Goal: Transaction & Acquisition: Download file/media

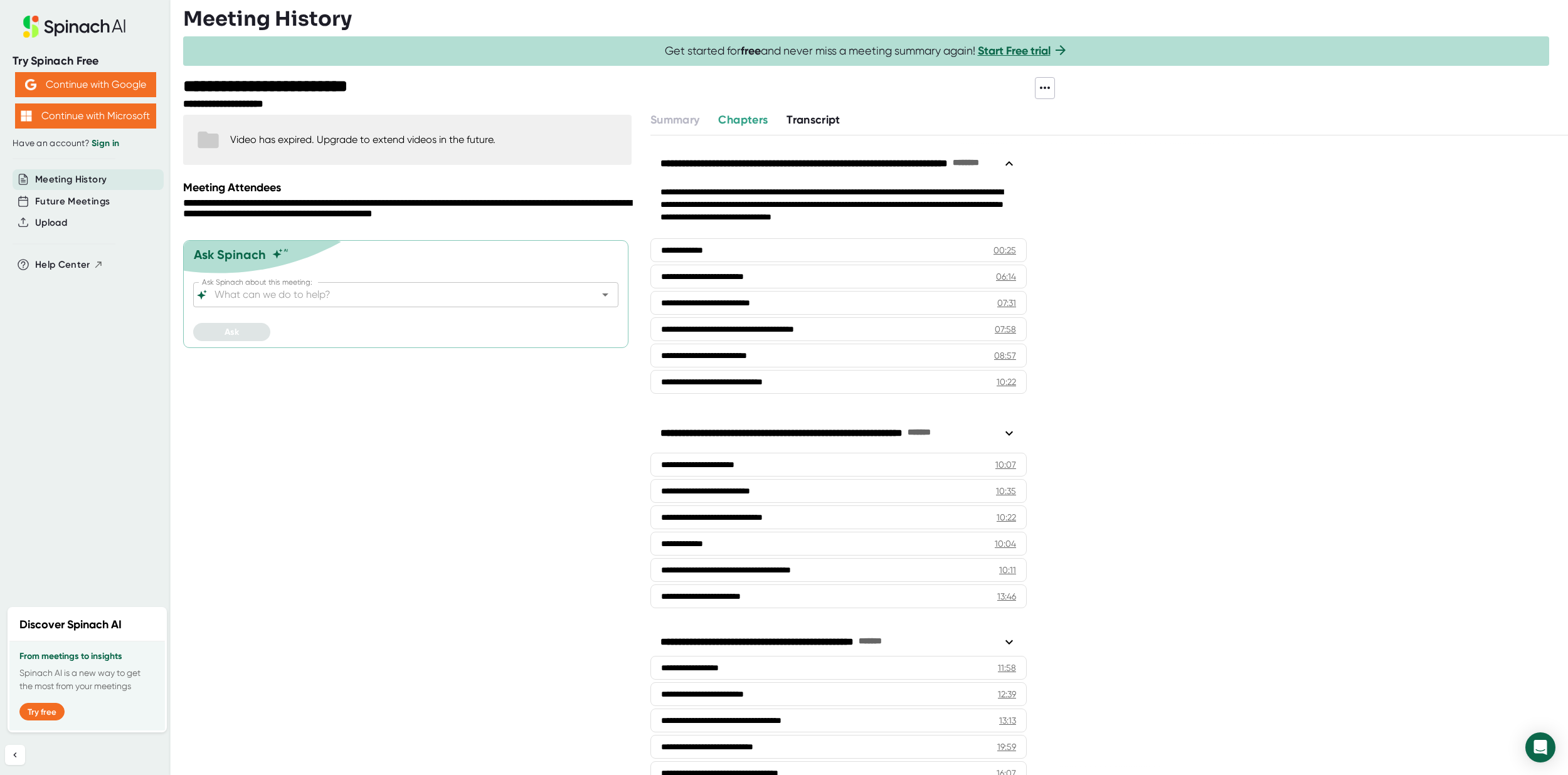
click at [832, 117] on span "Transcript" at bounding box center [814, 120] width 54 height 14
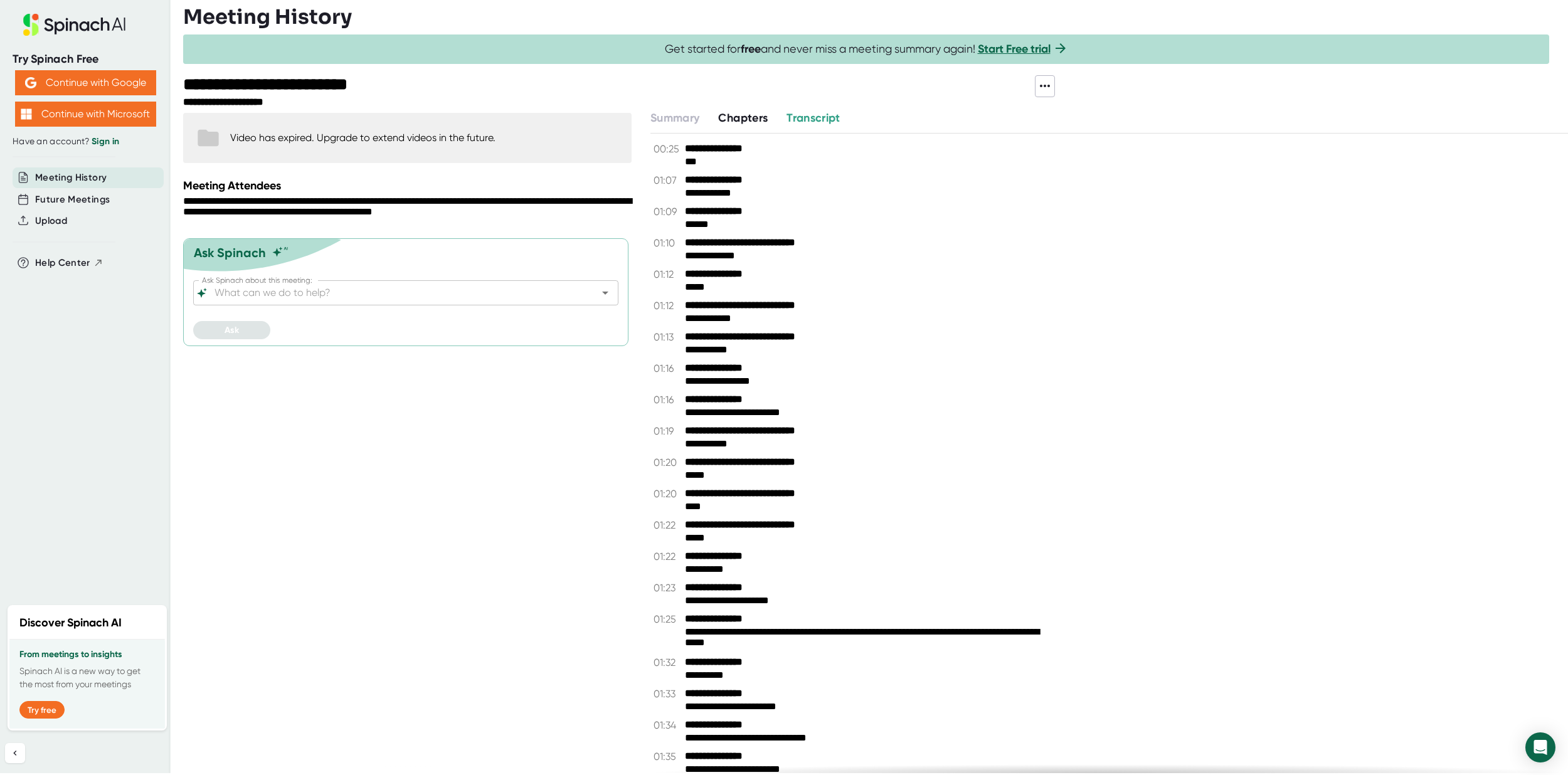
click at [1044, 83] on icon at bounding box center [1045, 86] width 15 height 15
click at [696, 117] on div at bounding box center [784, 388] width 1568 height 775
click at [831, 118] on span "Transcript" at bounding box center [814, 118] width 54 height 14
click at [759, 119] on span "Chapters" at bounding box center [743, 118] width 50 height 14
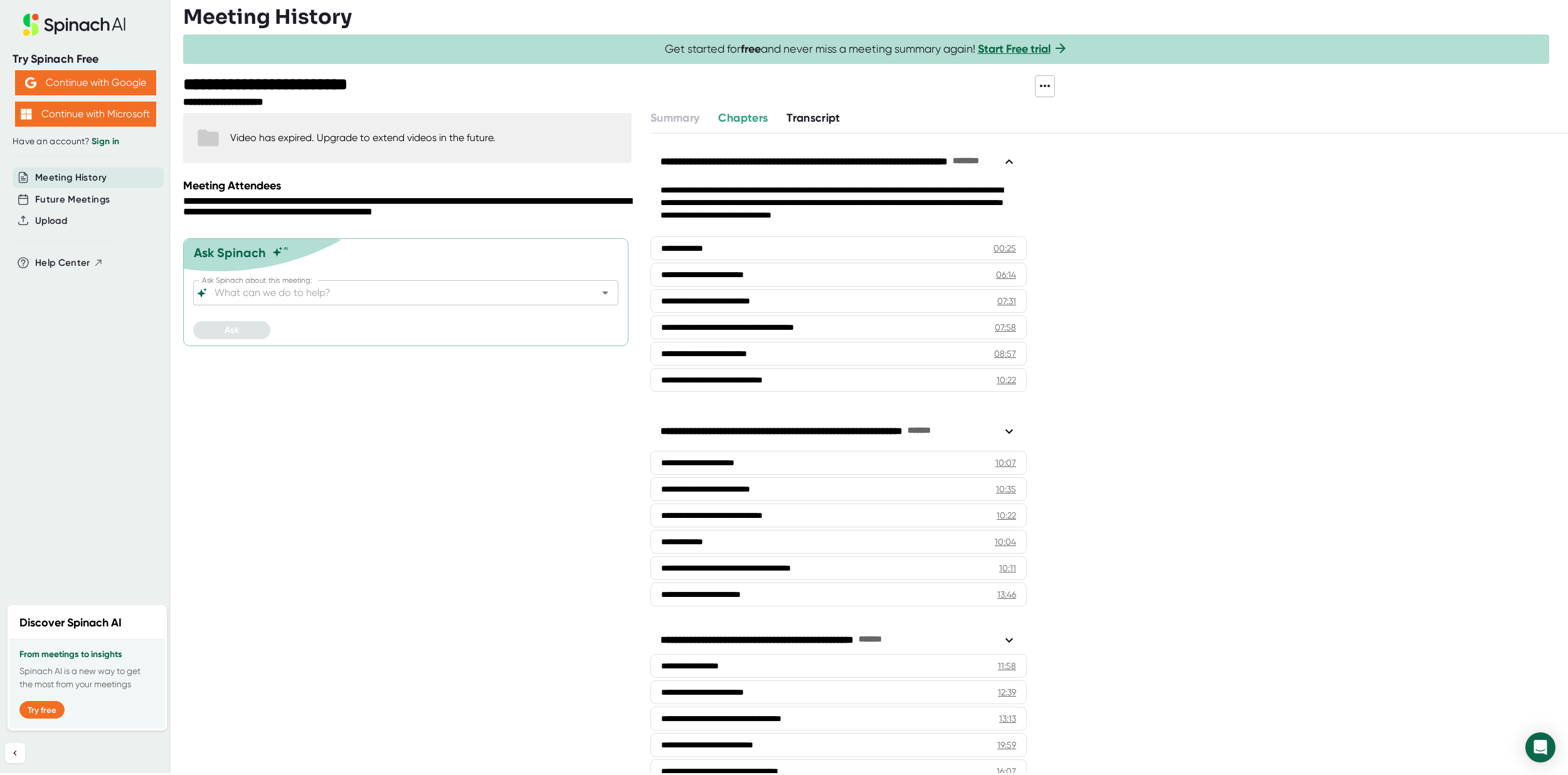
click at [828, 118] on span "Transcript" at bounding box center [814, 118] width 54 height 14
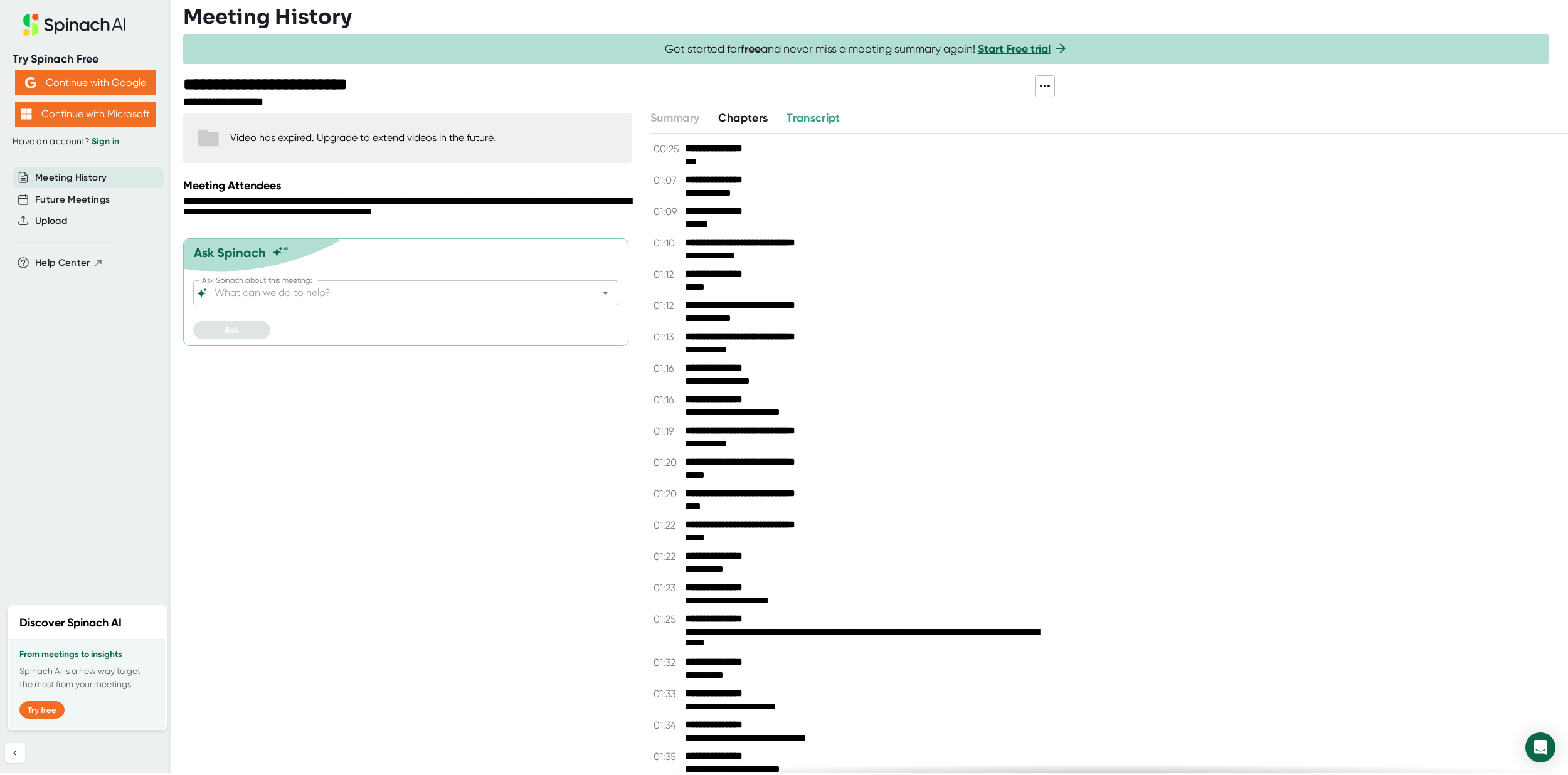
click at [1049, 87] on icon at bounding box center [1045, 86] width 15 height 15
click at [1088, 154] on div "Download Transcript" at bounding box center [1111, 152] width 101 height 13
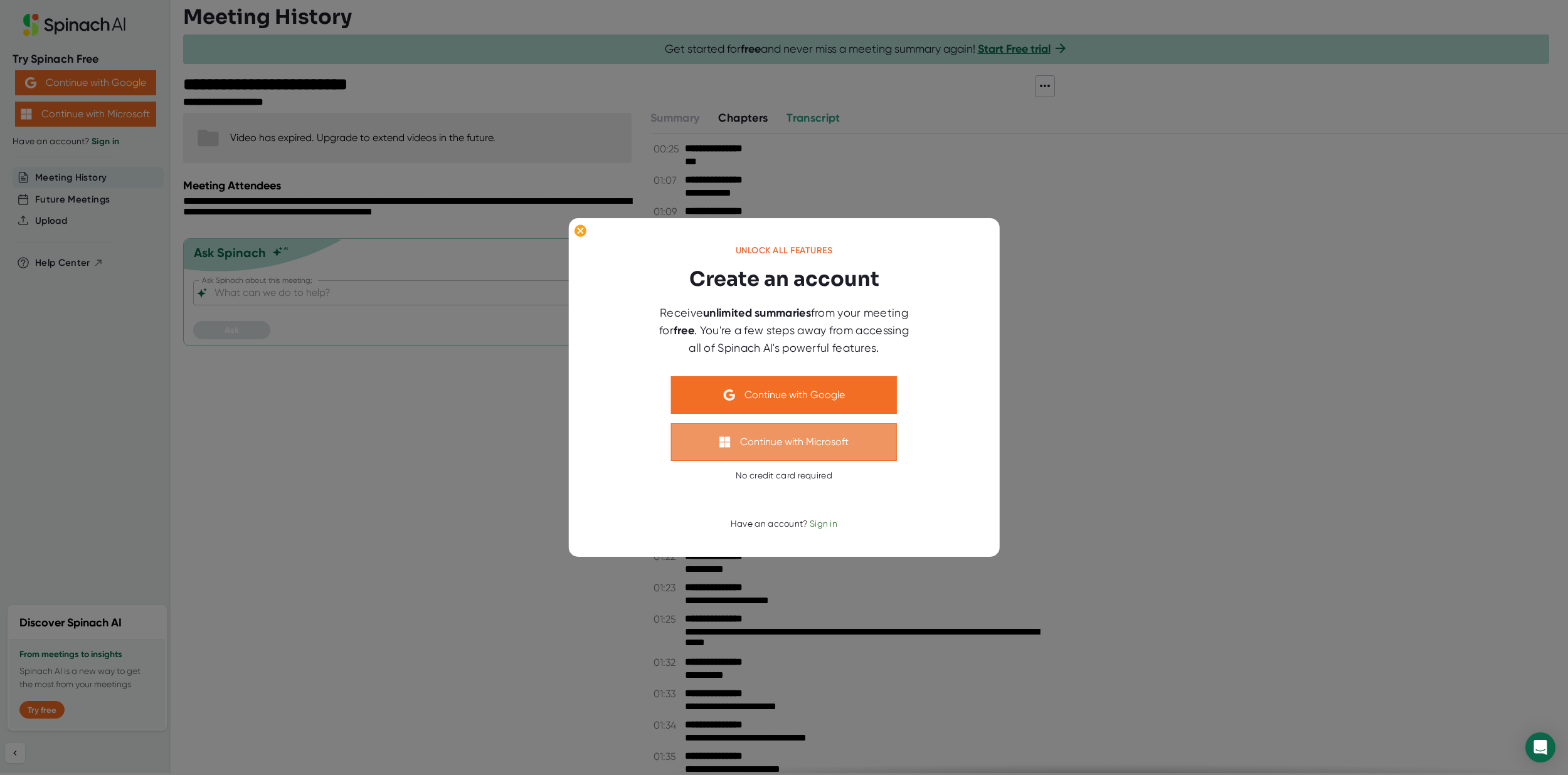
click at [791, 446] on button "Continue with Microsoft" at bounding box center [784, 442] width 226 height 38
